Goal: Task Accomplishment & Management: Complete application form

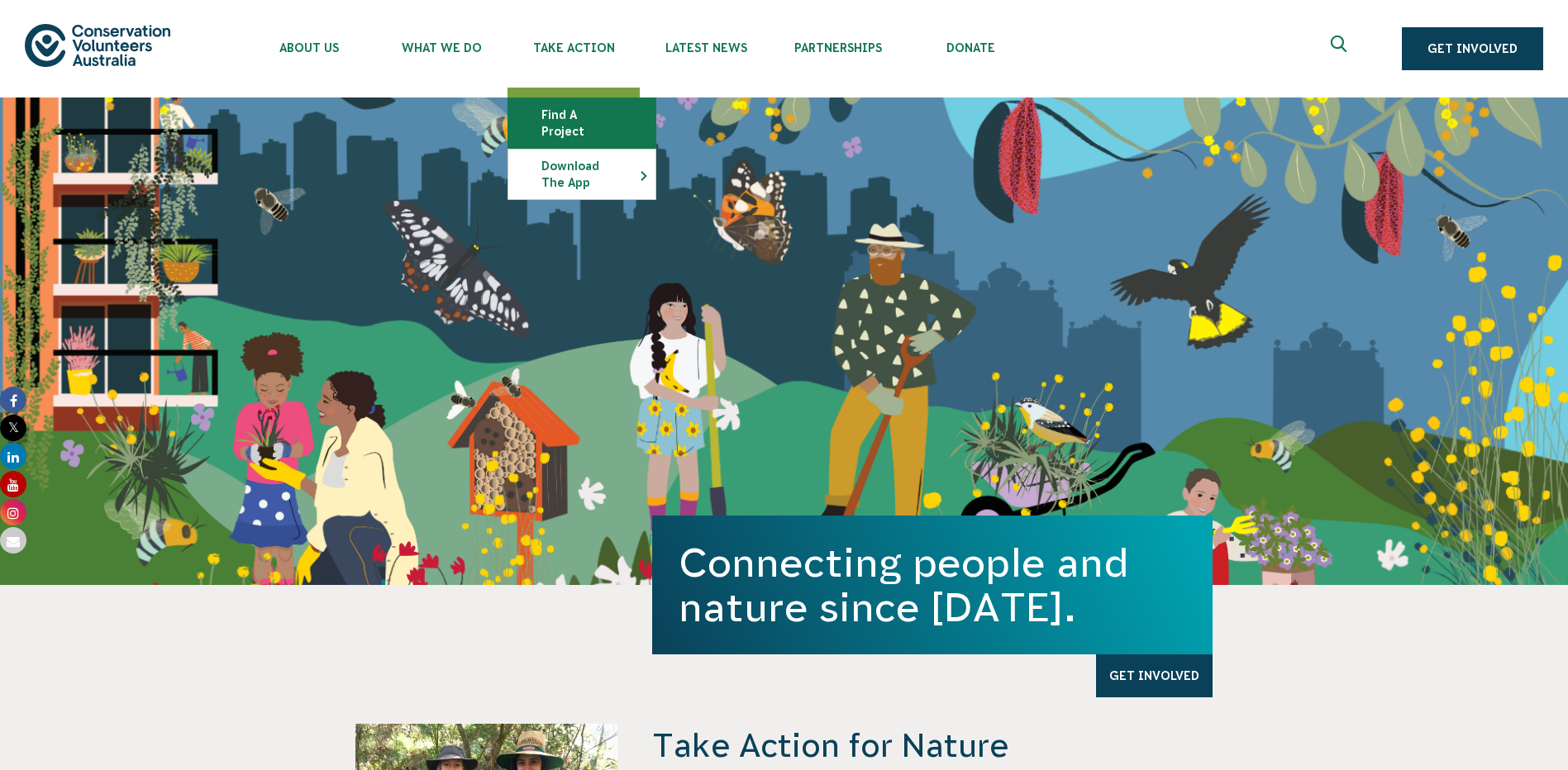
click at [554, 113] on link "Find a project" at bounding box center [582, 123] width 147 height 50
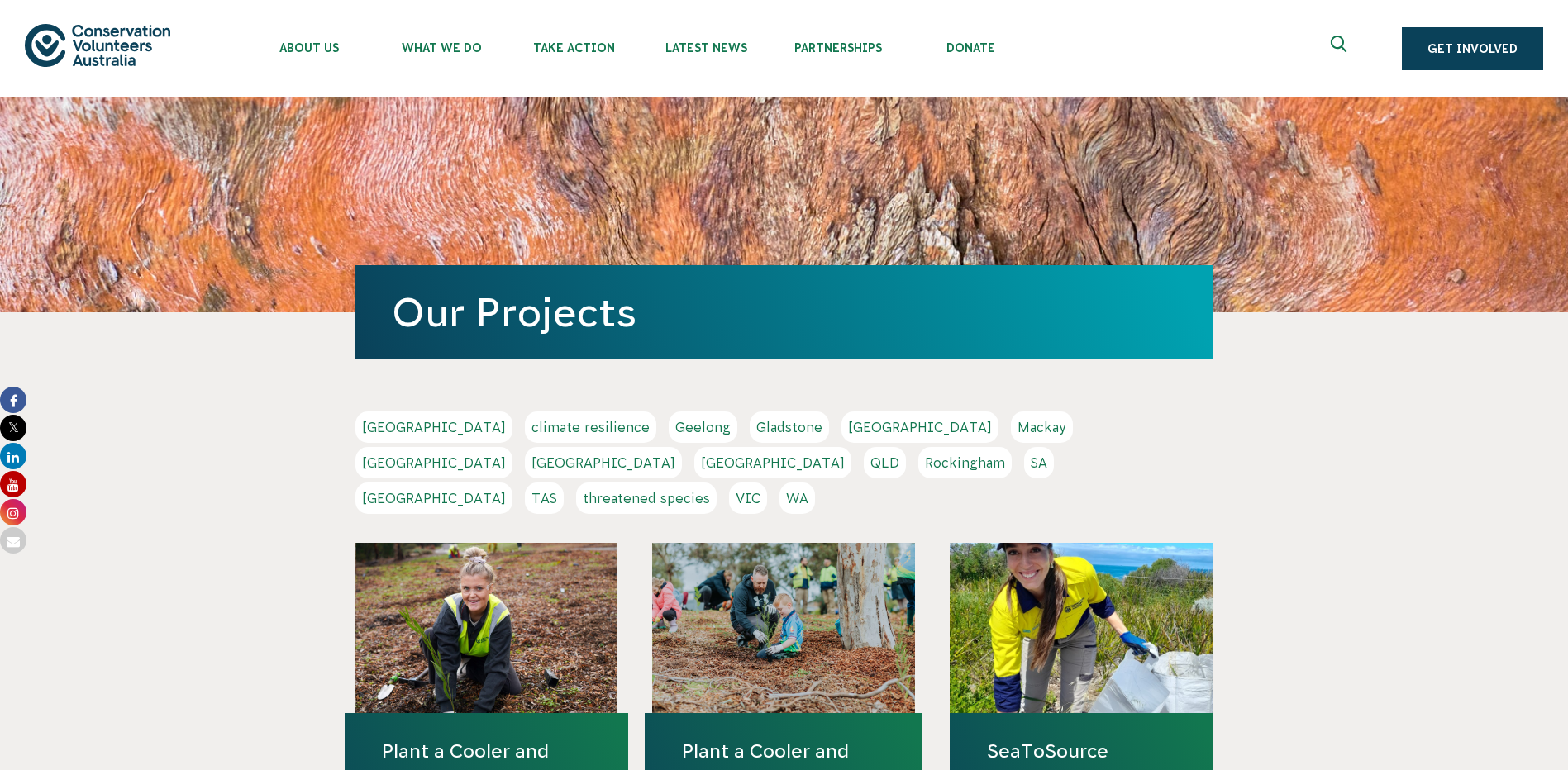
click at [815, 482] on link "WA" at bounding box center [798, 498] width 36 height 32
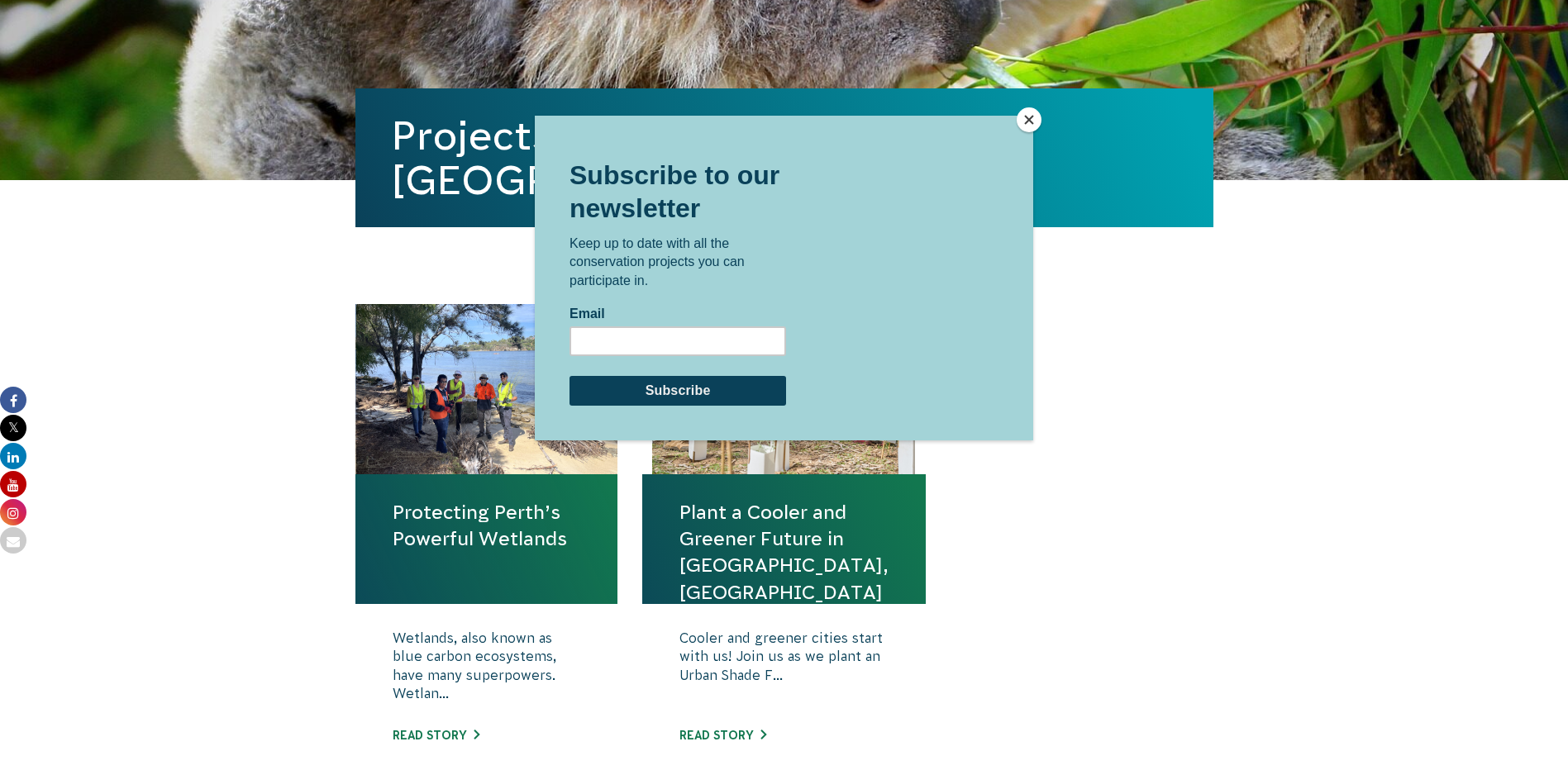
scroll to position [413, 0]
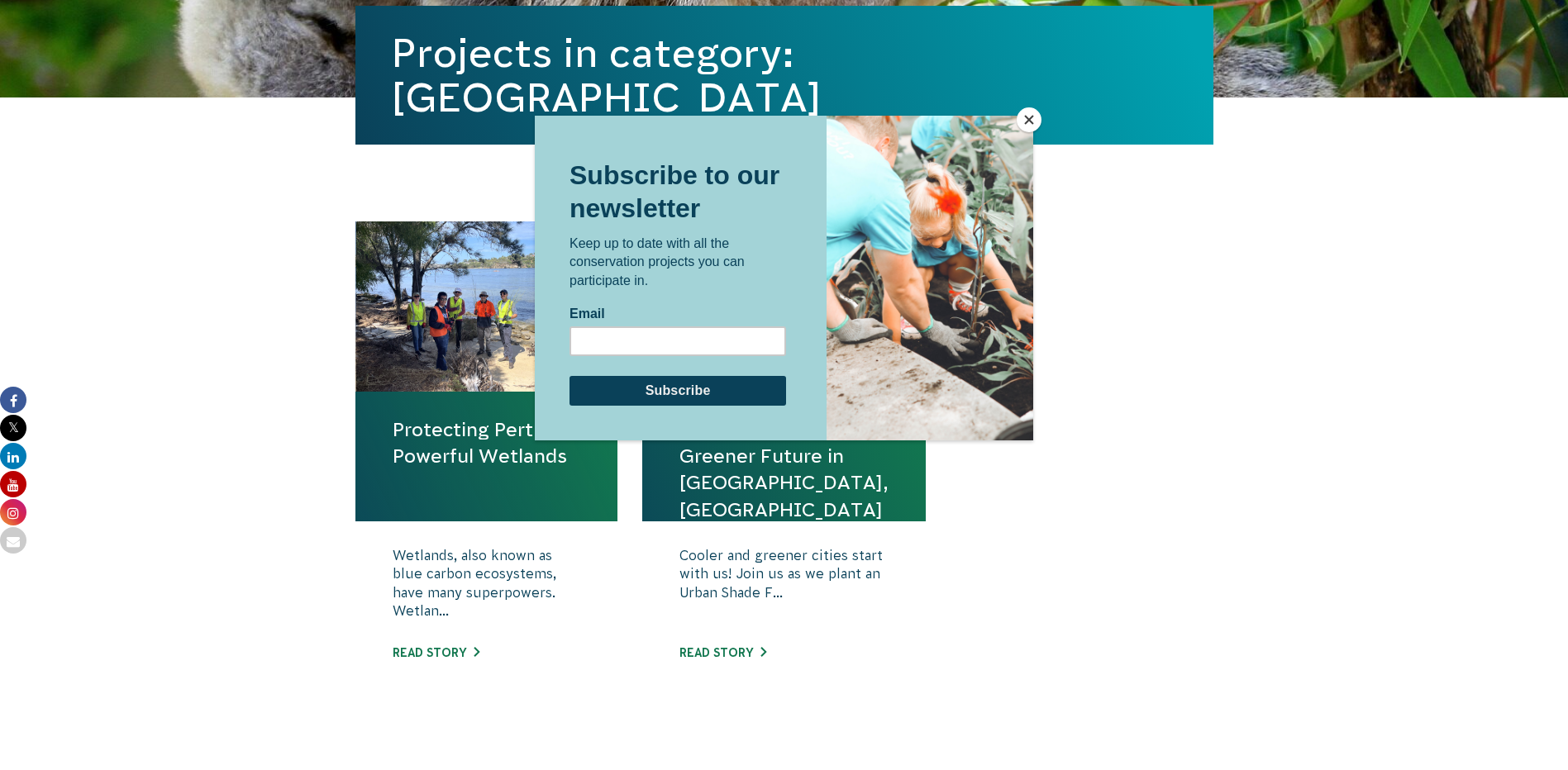
click at [1033, 122] on button "Close" at bounding box center [1029, 120] width 25 height 25
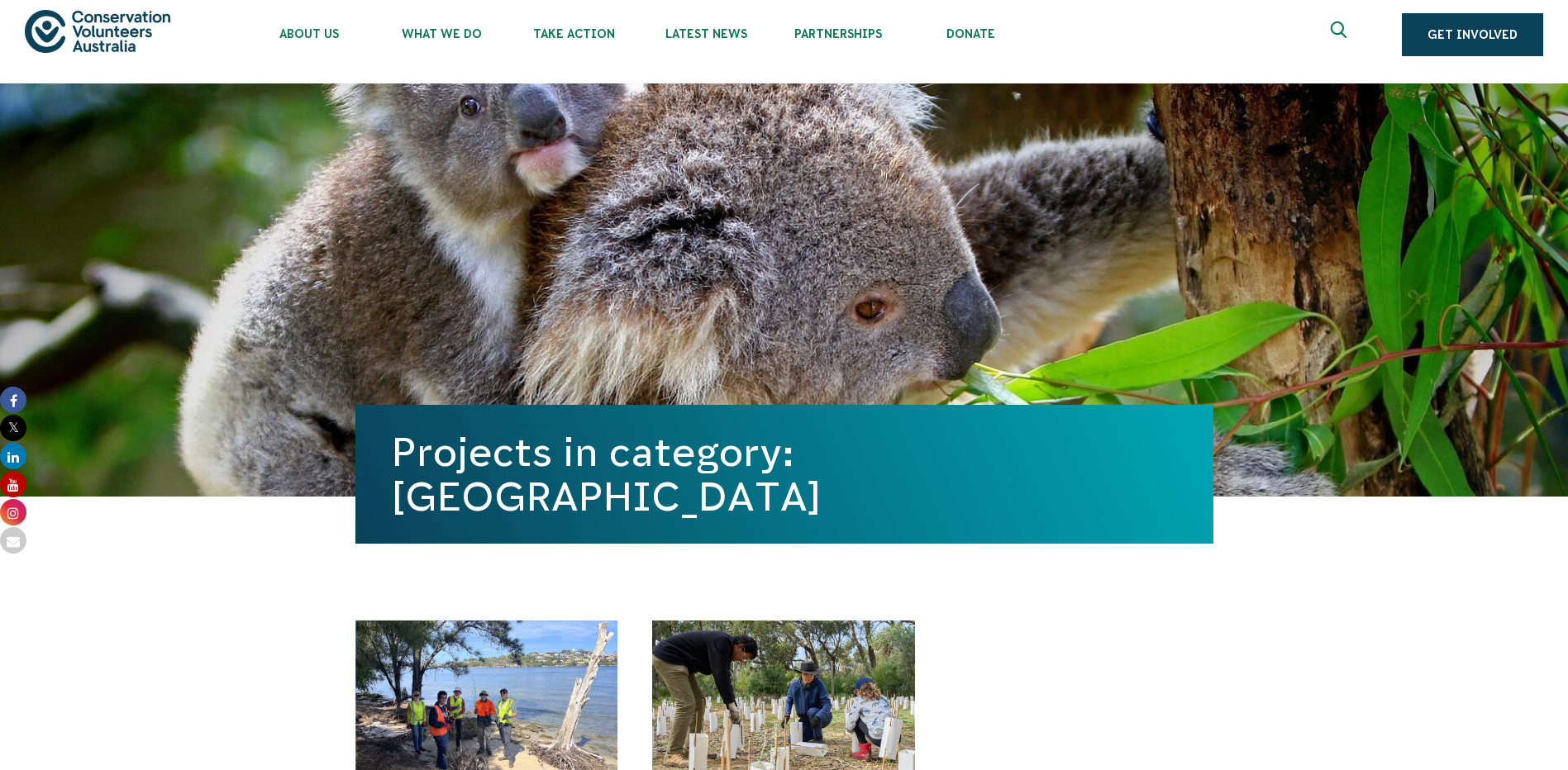
scroll to position [0, 0]
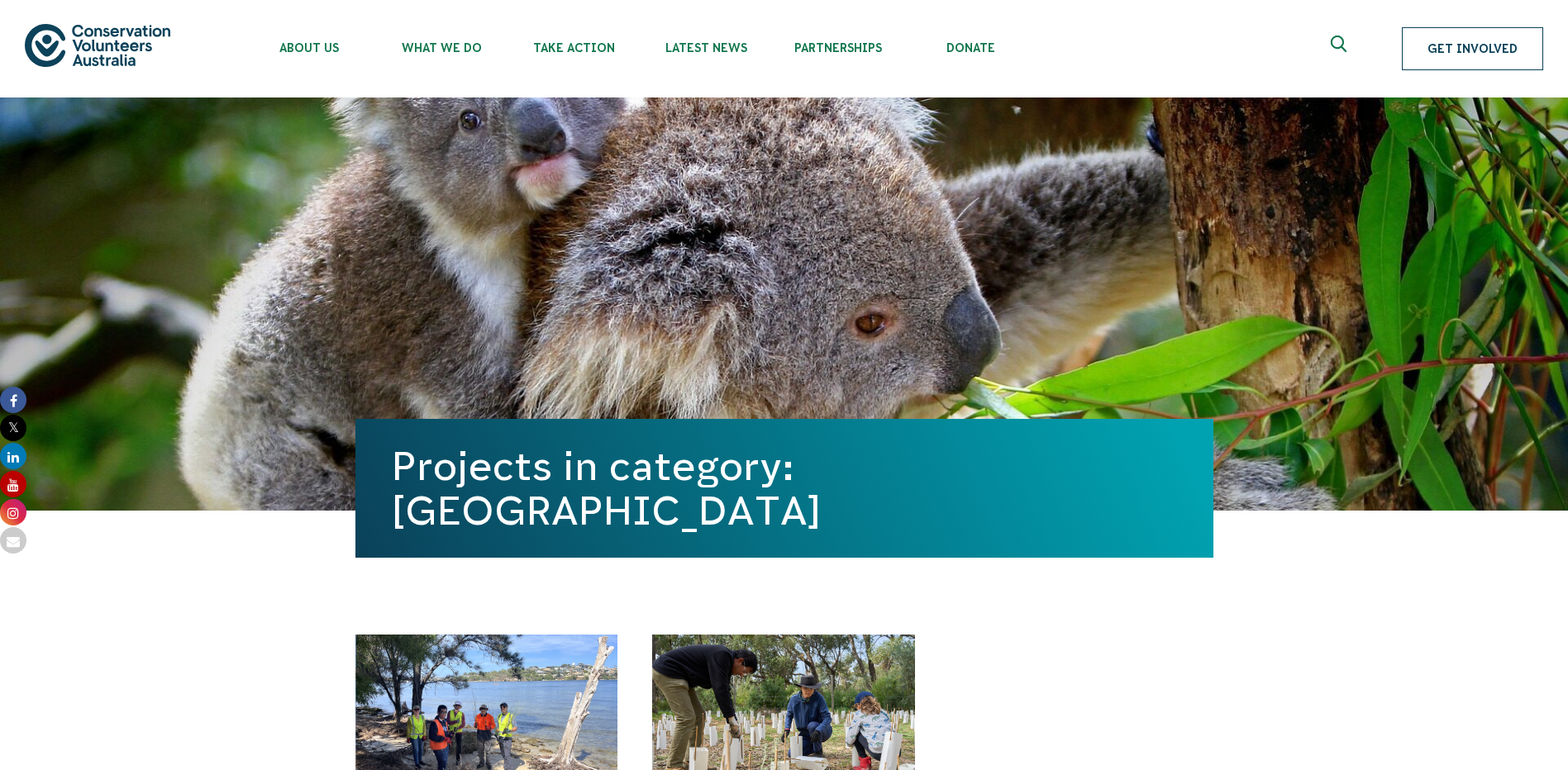
click at [1477, 43] on link "Get Involved" at bounding box center [1473, 49] width 142 height 43
